Goal: Information Seeking & Learning: Learn about a topic

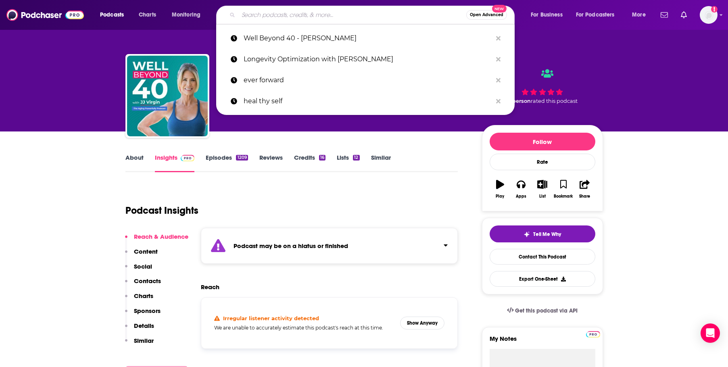
click at [301, 15] on input "Search podcasts, credits, & more..." at bounding box center [353, 14] width 228 height 13
paste input "Freedom Pact | [PERSON_NAME] and [PERSON_NAME]"
type input "Freedom Pact | [PERSON_NAME] and [PERSON_NAME]"
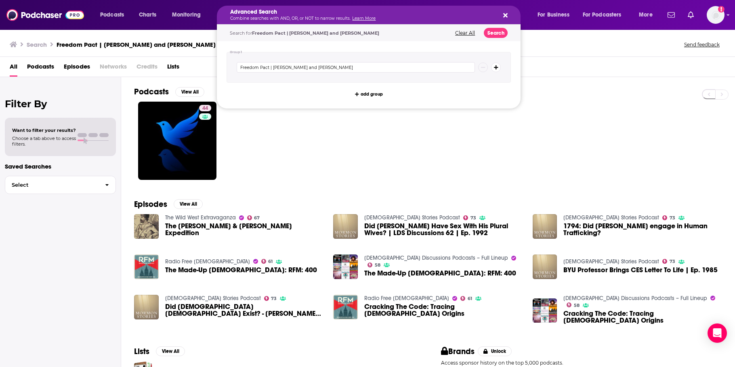
drag, startPoint x: 284, startPoint y: 15, endPoint x: 327, endPoint y: 14, distance: 42.8
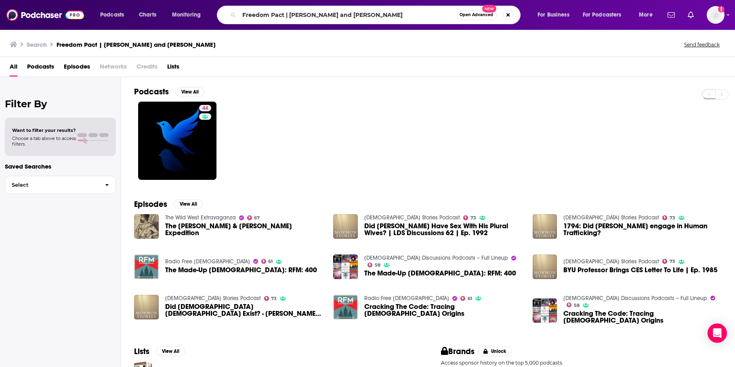
click at [363, 151] on div "44" at bounding box center [434, 141] width 601 height 78
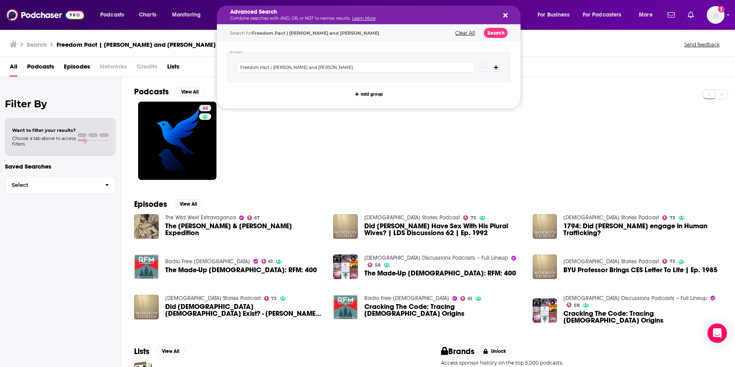
click at [463, 33] on button "Clear All" at bounding box center [464, 33] width 25 height 6
click at [423, 71] on input "Search podcasts, credits, & more..." at bounding box center [356, 67] width 238 height 10
paste input "Freedom Pact | [PERSON_NAME] and [PERSON_NAME]"
type input "Freedom Pact podcast"
click at [490, 31] on button "Search" at bounding box center [496, 33] width 24 height 10
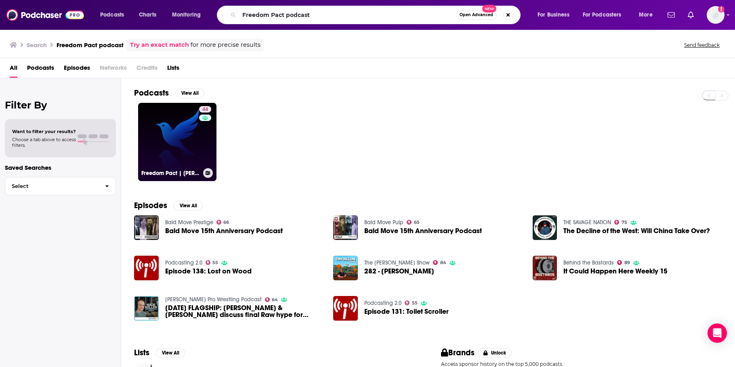
click at [166, 140] on link "44 Freedom Pact | [PERSON_NAME] and [PERSON_NAME]" at bounding box center [177, 142] width 78 height 78
